Goal: Information Seeking & Learning: Learn about a topic

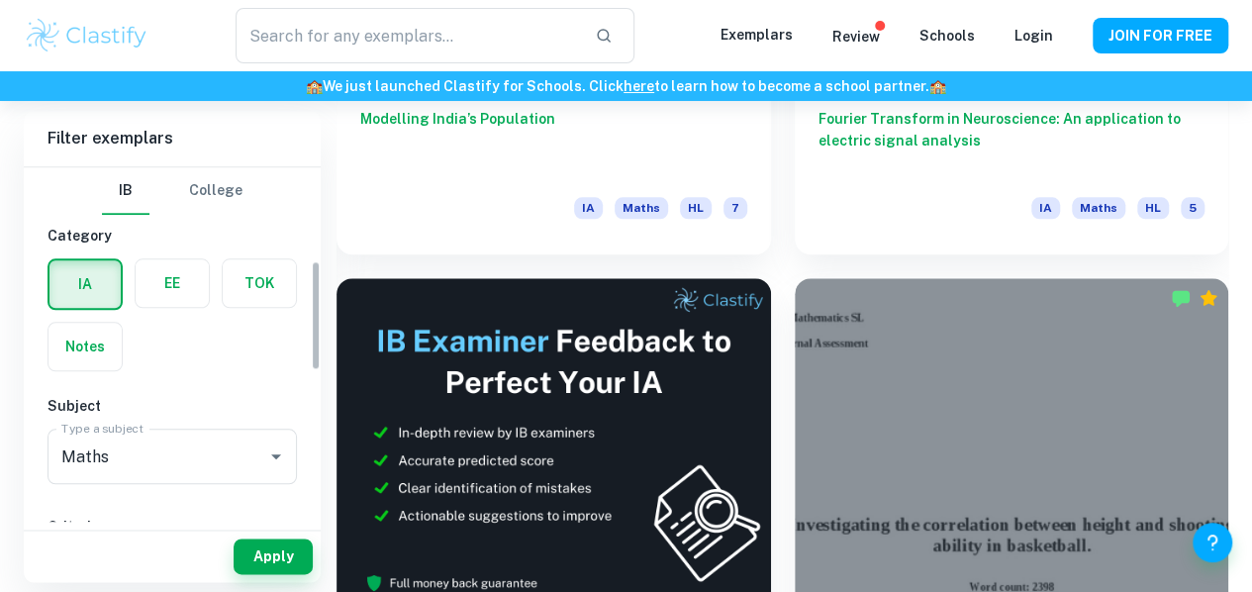
checkbox input "true"
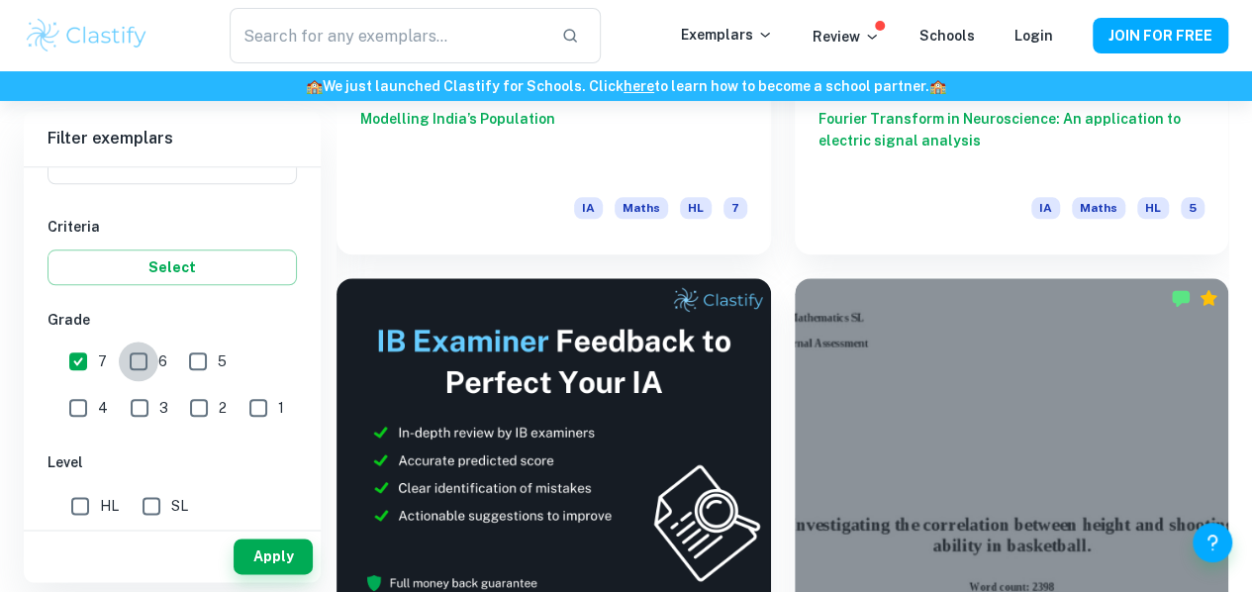
click at [133, 360] on input "6" at bounding box center [139, 361] width 40 height 40
checkbox input "true"
click at [286, 546] on button "Apply" at bounding box center [273, 556] width 79 height 36
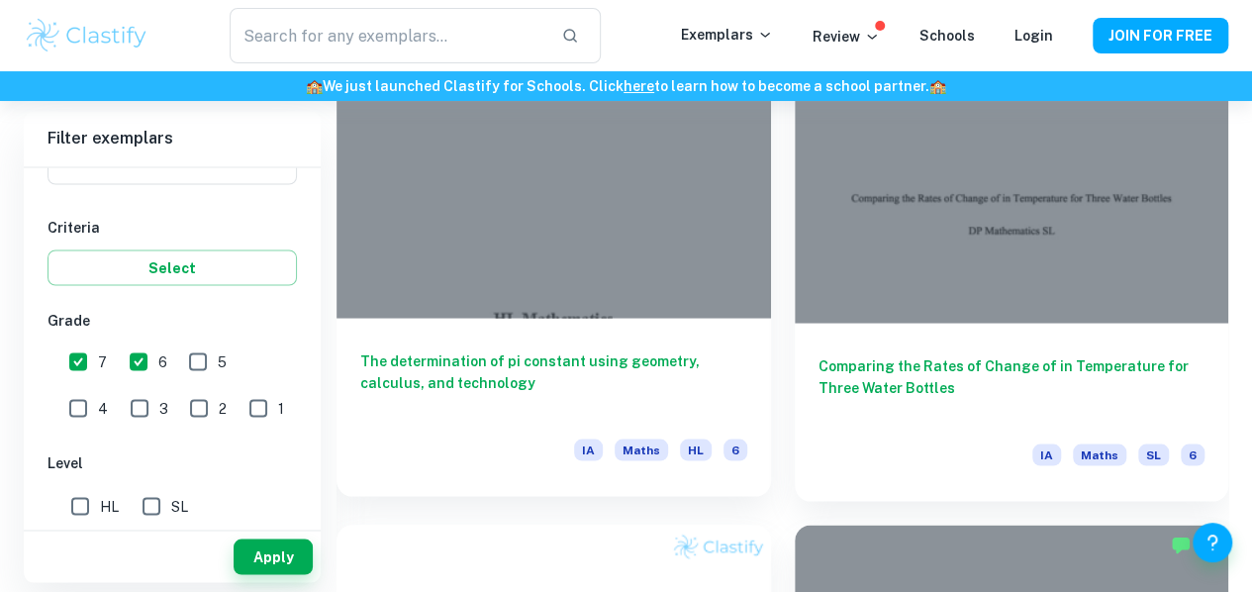
scroll to position [1804, 0]
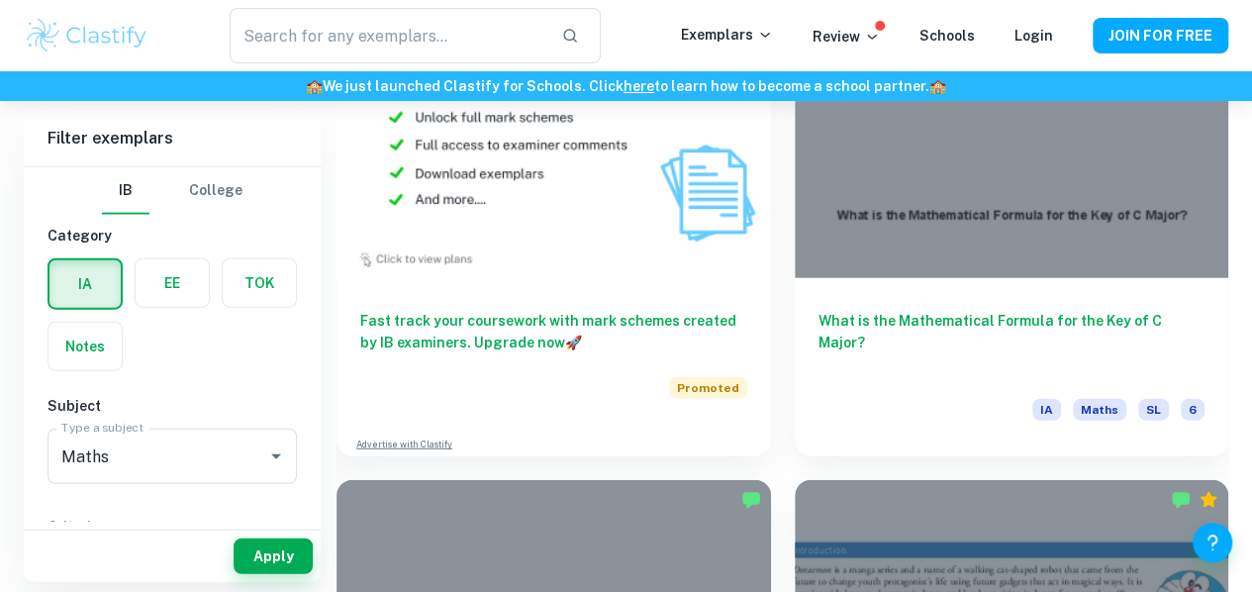
scroll to position [2271, 0]
